Goal: Check status: Check status

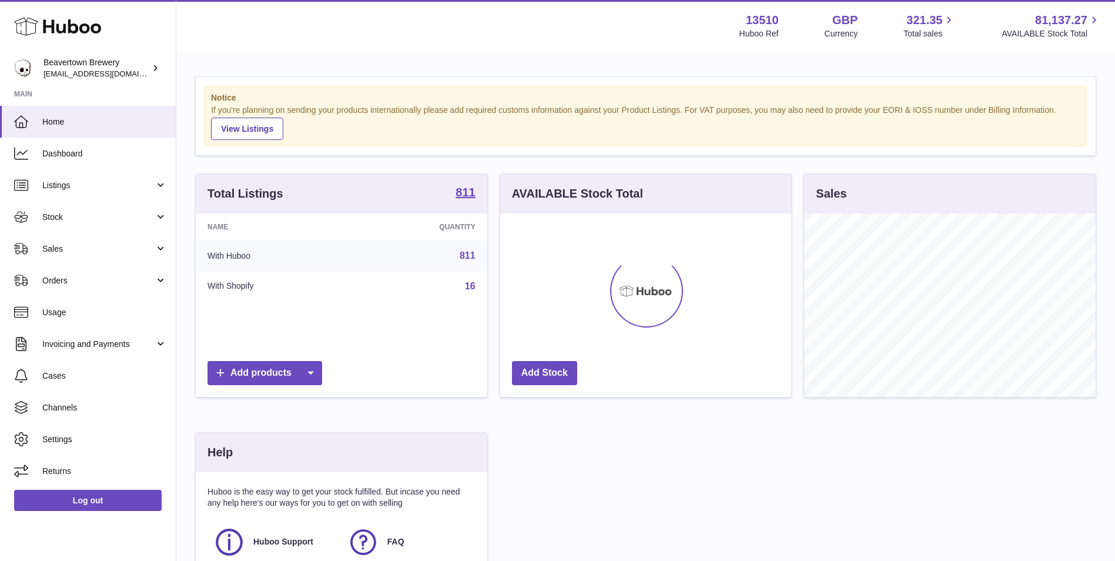
scroll to position [183, 291]
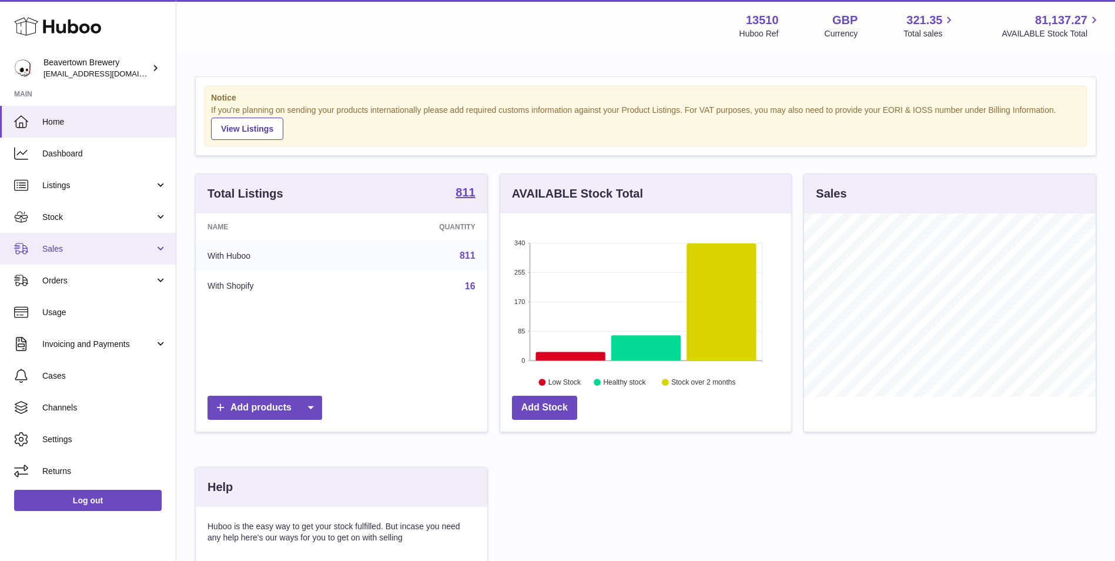
click at [65, 258] on link "Sales" at bounding box center [88, 249] width 176 height 32
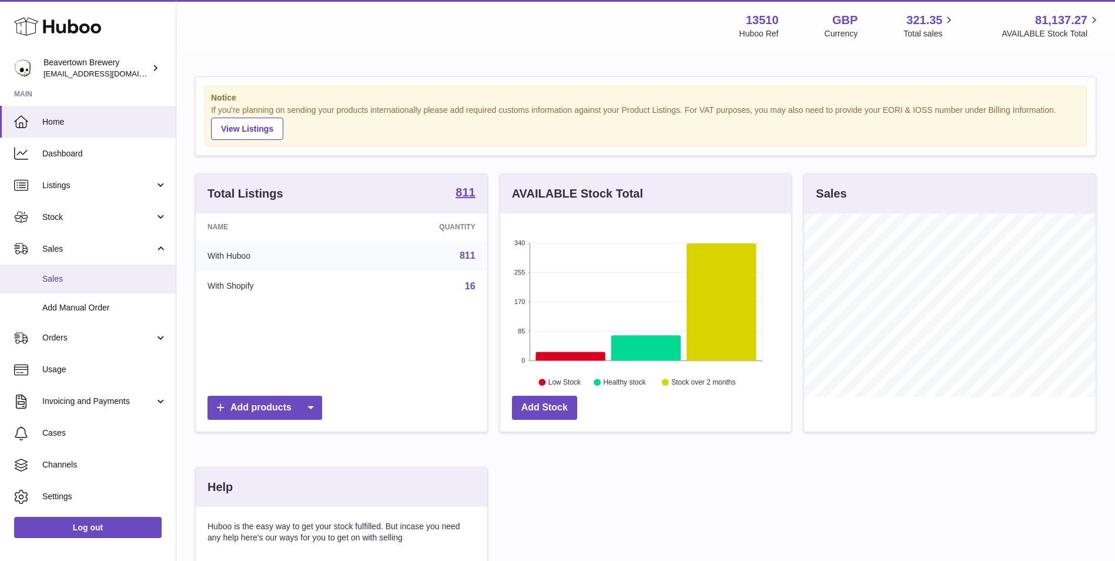
click at [77, 283] on link "Sales" at bounding box center [88, 279] width 176 height 29
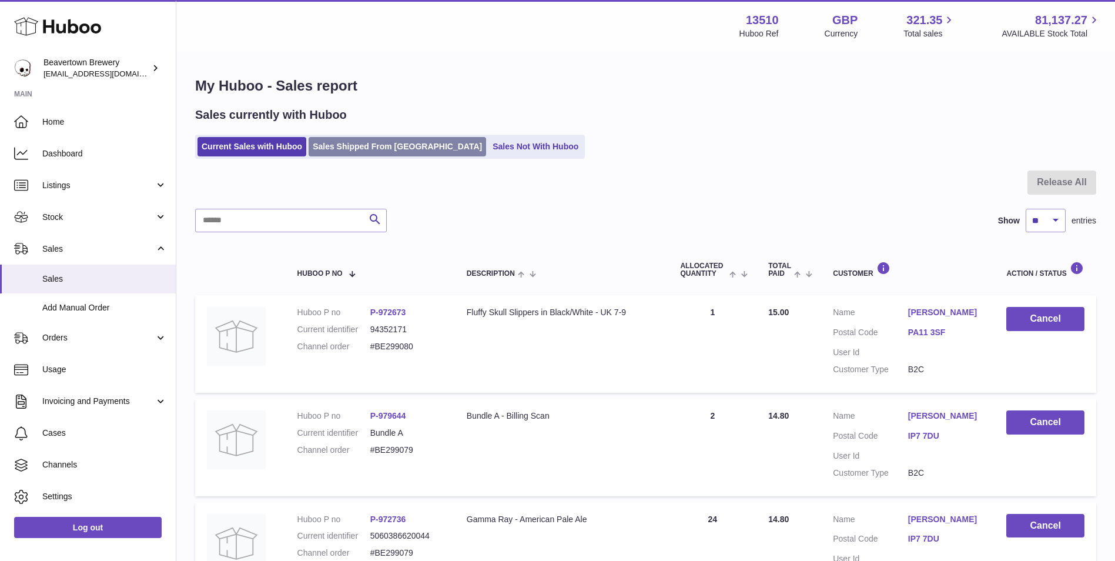
click at [382, 155] on link "Sales Shipped From [GEOGRAPHIC_DATA]" at bounding box center [398, 146] width 178 height 19
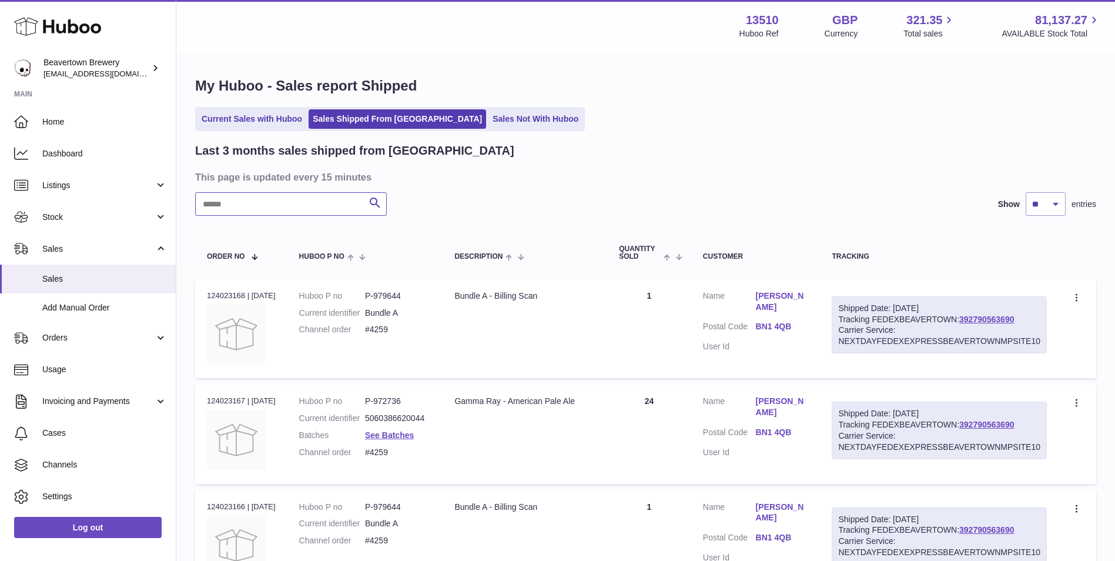
click at [329, 200] on input "text" at bounding box center [291, 204] width 192 height 24
paste input "**********"
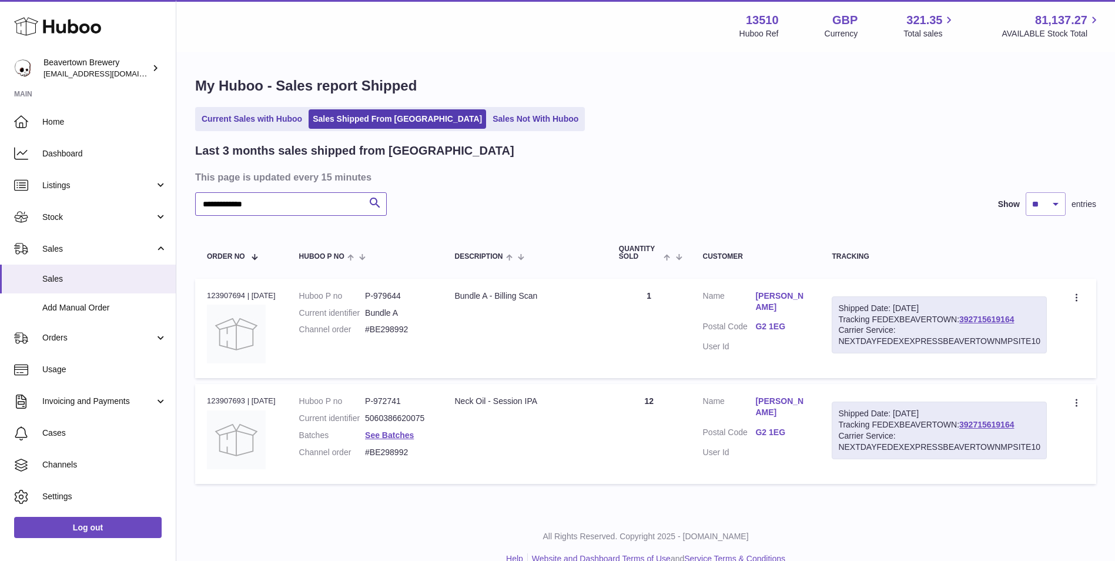
type input "**********"
drag, startPoint x: 420, startPoint y: 463, endPoint x: 370, endPoint y: 467, distance: 50.1
click at [370, 458] on dd "#BE298992" at bounding box center [398, 452] width 66 height 11
copy dd "#BE298992"
click at [798, 326] on link "G2 1EG" at bounding box center [781, 326] width 53 height 11
